Goal: Task Accomplishment & Management: Manage account settings

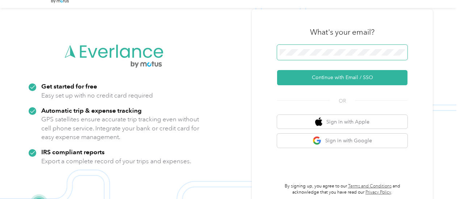
scroll to position [23, 0]
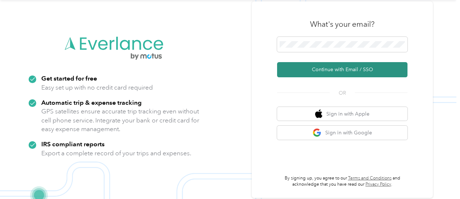
click at [326, 70] on button "Continue with Email / SSO" at bounding box center [342, 69] width 130 height 15
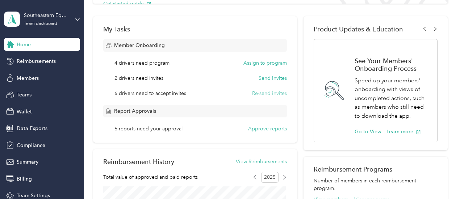
scroll to position [109, 0]
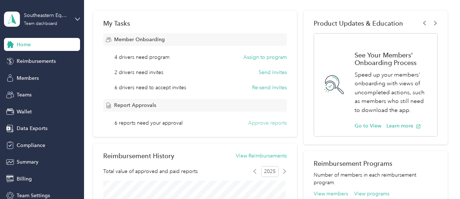
click at [260, 123] on button "Approve reports" at bounding box center [267, 123] width 39 height 8
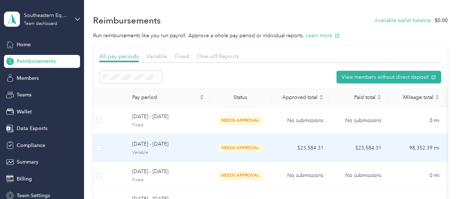
click at [277, 144] on td "$23,584.31" at bounding box center [300, 149] width 58 height 28
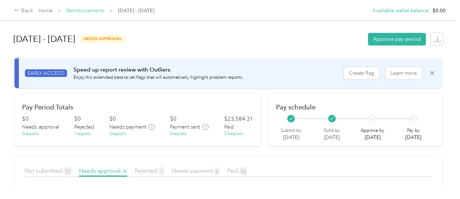
click at [81, 12] on link "Reimbursements" at bounding box center [85, 11] width 38 height 6
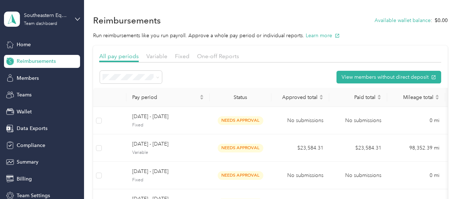
click at [161, 52] on div "Variable" at bounding box center [156, 56] width 21 height 9
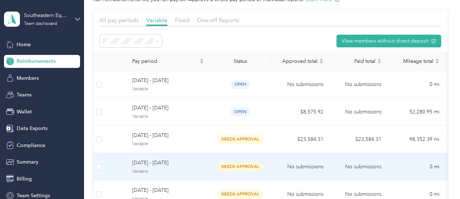
scroll to position [72, 0]
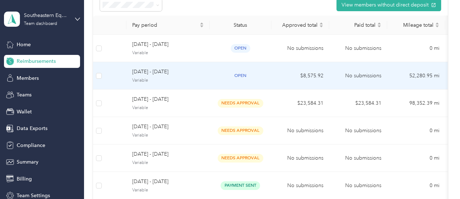
click at [207, 72] on td "September 1 - 30, 2025 Variable" at bounding box center [167, 76] width 83 height 28
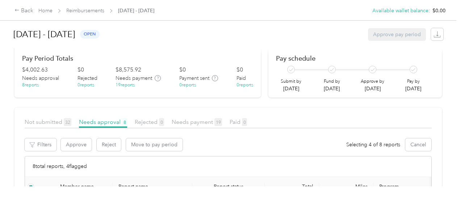
scroll to position [72, 0]
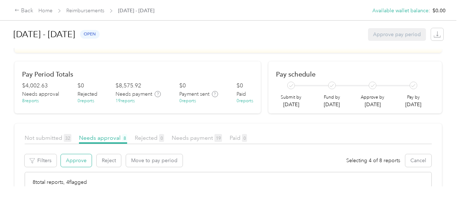
click at [75, 158] on button "Approve" at bounding box center [76, 161] width 31 height 13
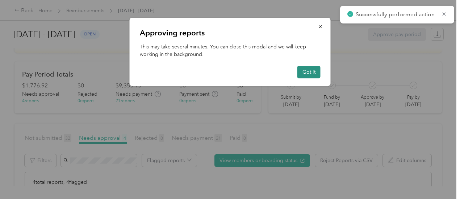
click at [307, 73] on button "Got it" at bounding box center [308, 72] width 23 height 13
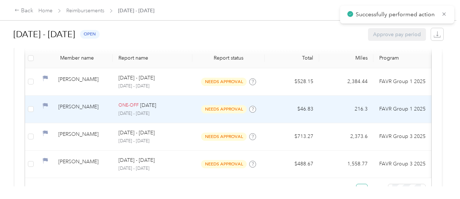
scroll to position [253, 0]
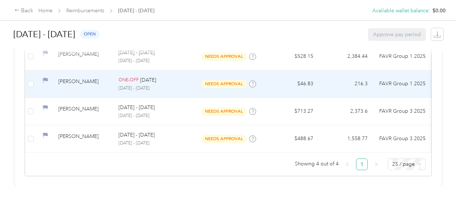
click at [68, 85] on div "Jacob Hites" at bounding box center [82, 84] width 49 height 13
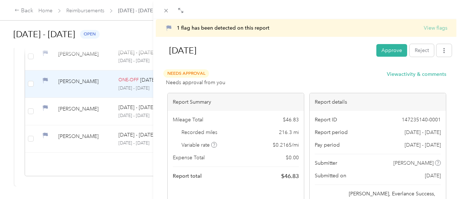
click at [440, 26] on button "View flags" at bounding box center [436, 28] width 24 height 8
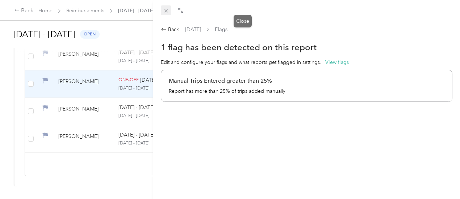
click at [169, 13] on icon at bounding box center [166, 11] width 6 height 6
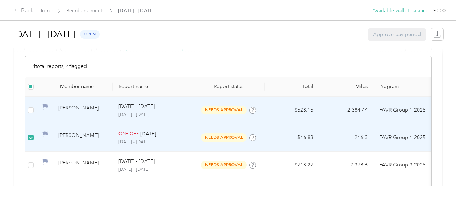
scroll to position [143, 0]
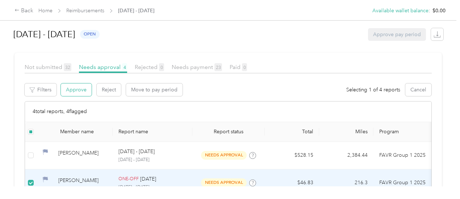
click at [68, 90] on button "Approve" at bounding box center [76, 90] width 31 height 13
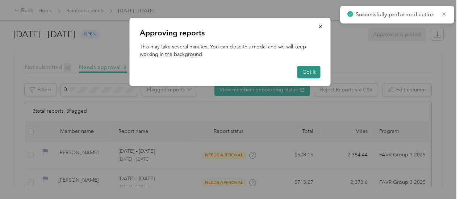
click at [311, 72] on button "Got it" at bounding box center [308, 72] width 23 height 13
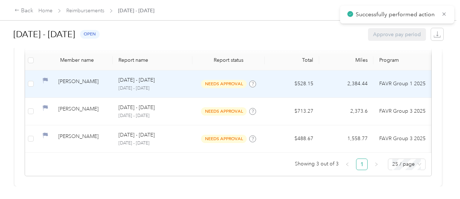
scroll to position [243, 0]
click at [83, 78] on div "Tim Matheney" at bounding box center [82, 84] width 49 height 13
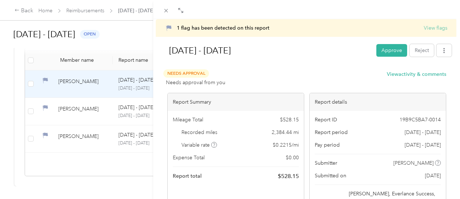
click at [427, 25] on button "View flags" at bounding box center [436, 28] width 24 height 8
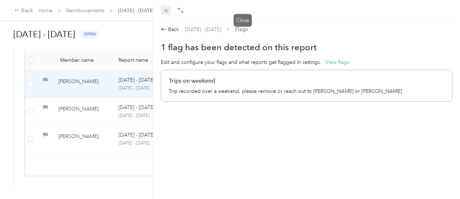
click at [169, 13] on icon at bounding box center [166, 11] width 6 height 6
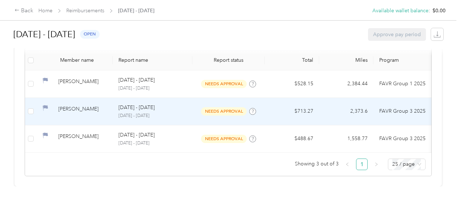
click at [164, 113] on p "September 1 - 30, 2025" at bounding box center [152, 116] width 68 height 7
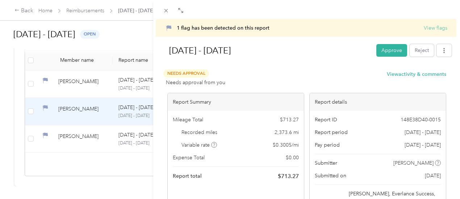
click at [427, 29] on button "View flags" at bounding box center [436, 28] width 24 height 8
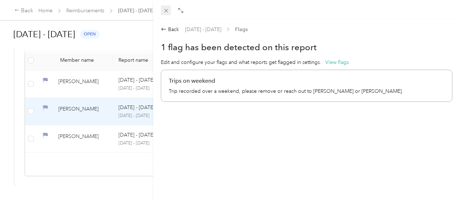
click at [169, 10] on icon at bounding box center [166, 11] width 6 height 6
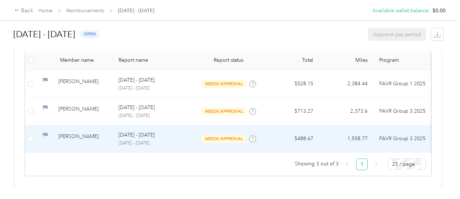
click at [88, 133] on div "Mitchell Eddleblute" at bounding box center [82, 139] width 49 height 13
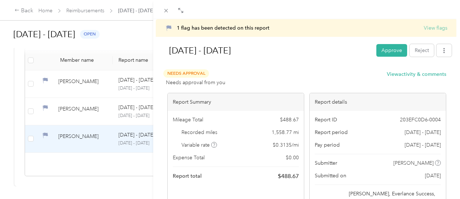
click at [431, 26] on button "View flags" at bounding box center [436, 28] width 24 height 8
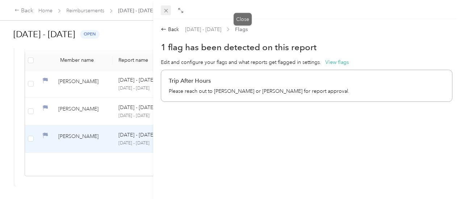
click at [169, 10] on icon at bounding box center [166, 11] width 6 height 6
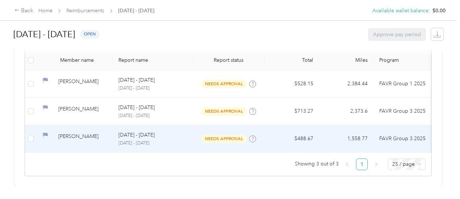
click at [174, 131] on div "Sep 1 - 30, 2025" at bounding box center [152, 135] width 68 height 8
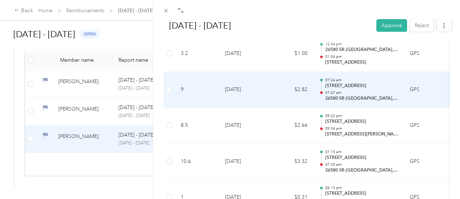
scroll to position [404, 0]
click at [313, 103] on td "$2.66" at bounding box center [291, 90] width 43 height 36
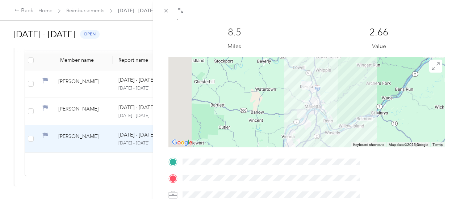
scroll to position [36, 0]
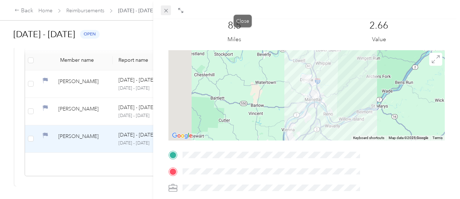
click at [169, 11] on icon at bounding box center [166, 11] width 6 height 6
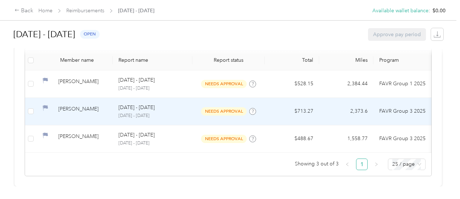
click at [161, 113] on p "September 1 - 30, 2025" at bounding box center [152, 116] width 68 height 7
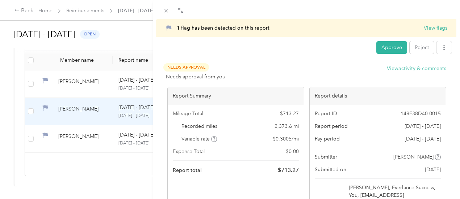
click at [413, 68] on button "View activity & comments" at bounding box center [416, 69] width 59 height 8
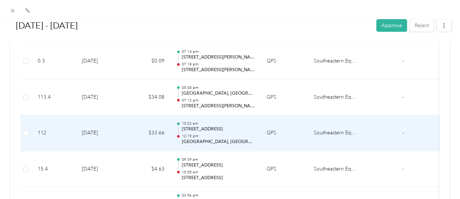
scroll to position [507, 0]
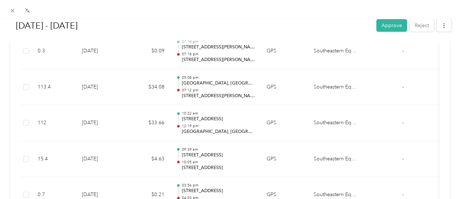
click at [451, 142] on div "Sep 1 - 30, 2025 Approve Reject 1 flag has been detected on this report View fl…" at bounding box center [230, 118] width 460 height 199
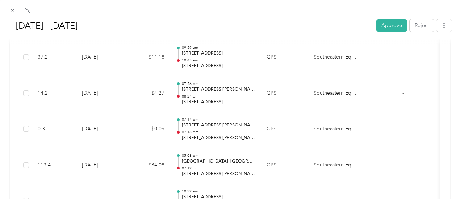
scroll to position [362, 0]
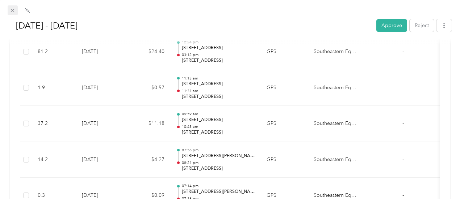
click at [13, 13] on icon at bounding box center [12, 11] width 6 height 6
